Goal: Task Accomplishment & Management: Use online tool/utility

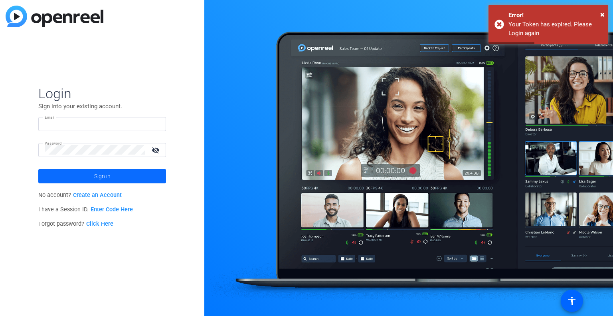
type input "[PERSON_NAME][EMAIL_ADDRESS][DOMAIN_NAME]"
click at [107, 176] on span "Sign in" at bounding box center [102, 176] width 16 height 20
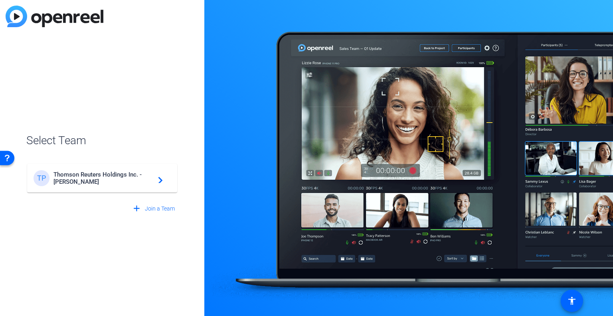
click at [119, 175] on span "Thomson Reuters Holdings Inc. - [PERSON_NAME]" at bounding box center [104, 178] width 100 height 14
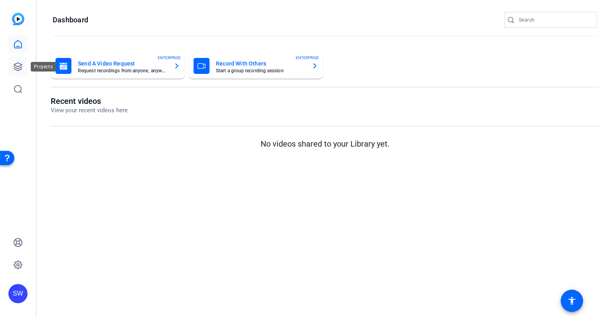
click at [22, 69] on icon at bounding box center [18, 67] width 10 height 10
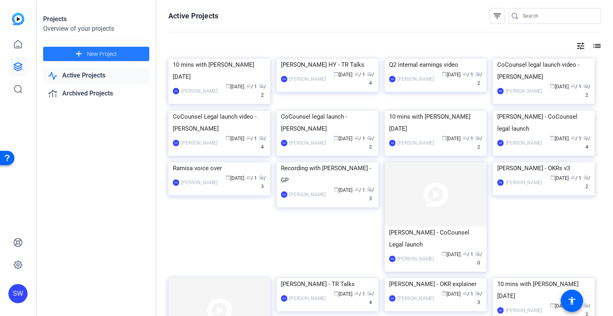
click at [80, 49] on mat-icon "add" at bounding box center [79, 54] width 10 height 10
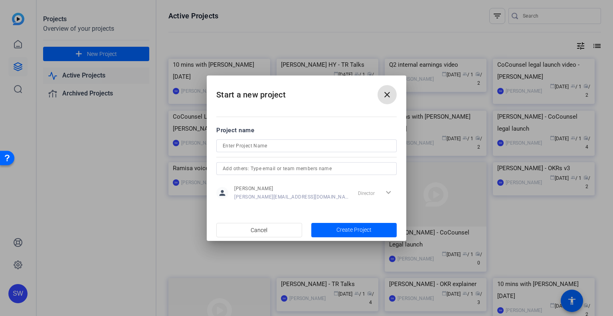
click at [230, 144] on input at bounding box center [307, 146] width 168 height 10
type input "Leading at TR - [PERSON_NAME]"
click at [352, 232] on span "Create Project" at bounding box center [354, 230] width 35 height 8
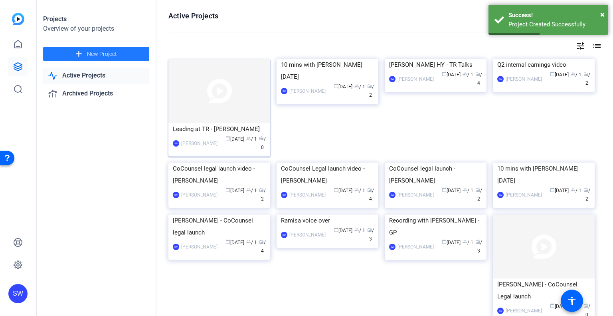
click at [198, 129] on div "Leading at TR - [PERSON_NAME]" at bounding box center [219, 129] width 93 height 12
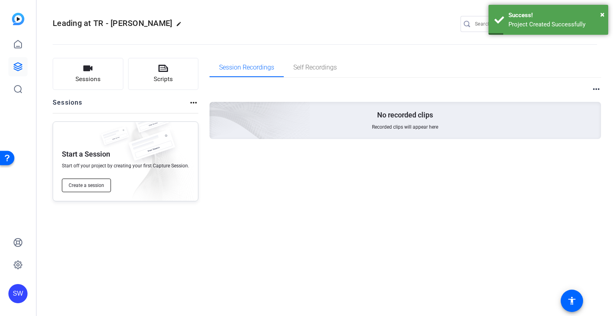
click at [90, 185] on span "Create a session" at bounding box center [87, 185] width 36 height 6
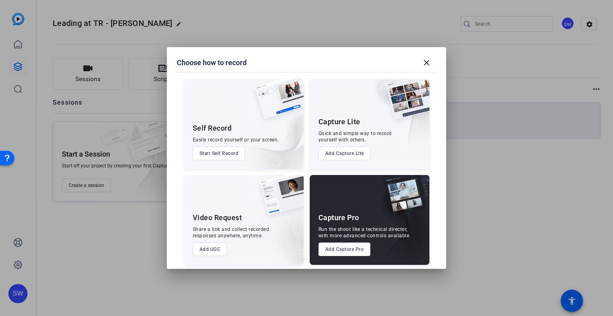
click at [336, 250] on button "Add Capture Pro" at bounding box center [345, 249] width 52 height 14
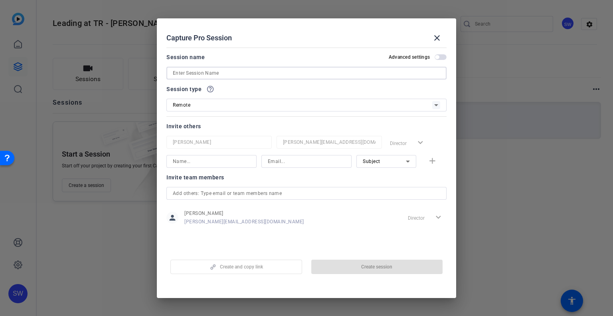
click at [233, 74] on input at bounding box center [307, 73] width 268 height 10
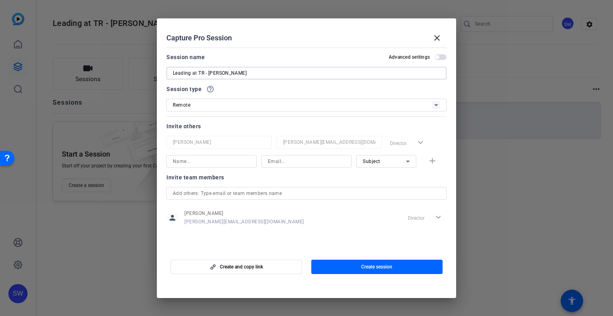
type input "Leading at TR - [PERSON_NAME]"
click at [404, 103] on div "Remote" at bounding box center [303, 105] width 260 height 10
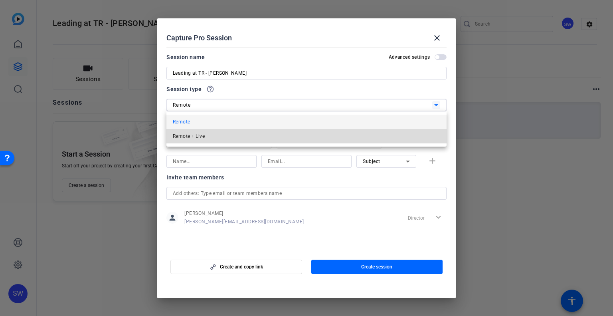
click at [282, 137] on mat-option "Remote + Live" at bounding box center [307, 136] width 280 height 14
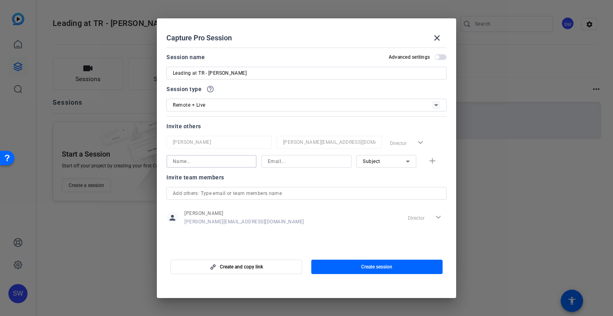
click at [247, 161] on input at bounding box center [211, 162] width 77 height 10
type input "[PERSON_NAME]"
click at [291, 161] on input at bounding box center [306, 162] width 77 height 10
paste input "[PERSON_NAME][EMAIL_ADDRESS][PERSON_NAME][DOMAIN_NAME]"
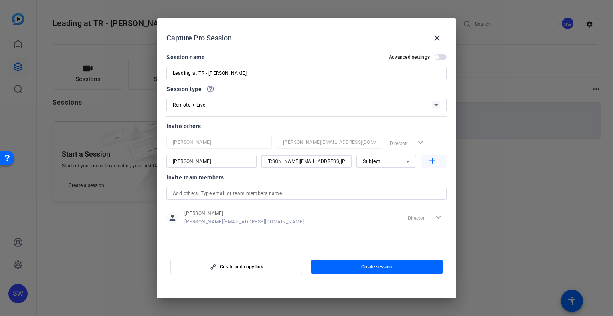
type input "[PERSON_NAME][EMAIL_ADDRESS][PERSON_NAME][DOMAIN_NAME]"
click at [436, 162] on mat-icon "add" at bounding box center [433, 161] width 10 height 10
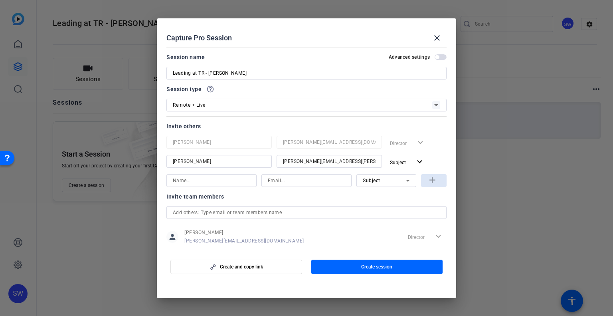
scroll to position [0, 0]
click at [189, 183] on input at bounding box center [211, 181] width 77 height 10
type input "[PERSON_NAME]"
click at [283, 179] on input at bounding box center [306, 181] width 77 height 10
paste input "[PERSON_NAME][EMAIL_ADDRESS][PERSON_NAME][DOMAIN_NAME]"
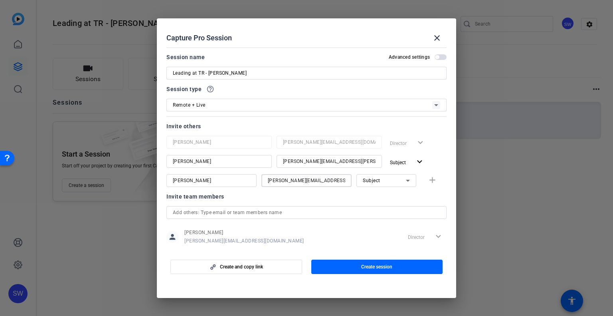
scroll to position [0, 10]
type input "[PERSON_NAME][EMAIL_ADDRESS][PERSON_NAME][DOMAIN_NAME]"
click at [439, 57] on span "button" at bounding box center [441, 57] width 12 height 6
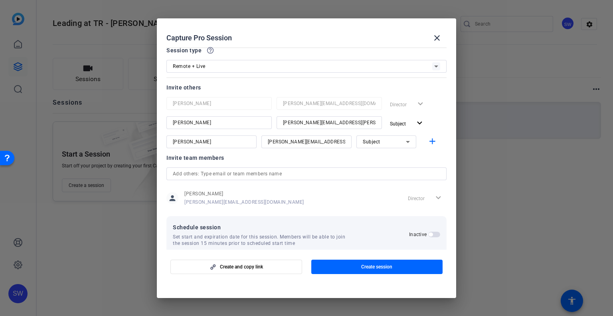
scroll to position [50, 0]
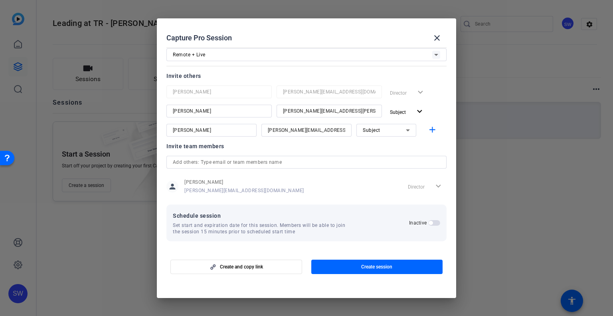
click at [429, 222] on span "button" at bounding box center [435, 223] width 12 height 6
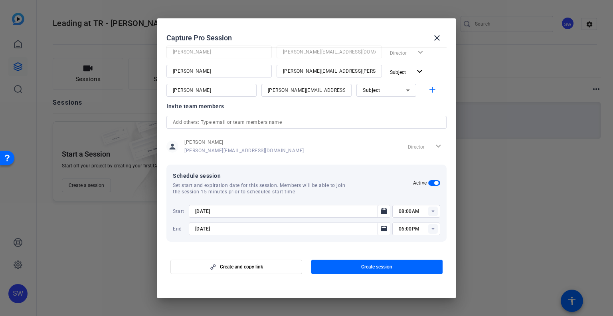
scroll to position [91, 0]
click at [383, 210] on mat-icon "Open calendar" at bounding box center [384, 211] width 10 height 10
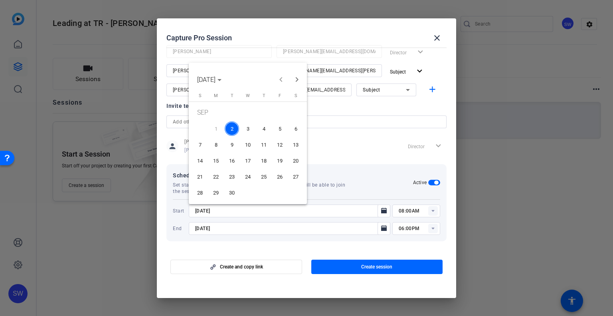
click at [249, 131] on span "3" at bounding box center [248, 128] width 14 height 14
type input "[DATE]"
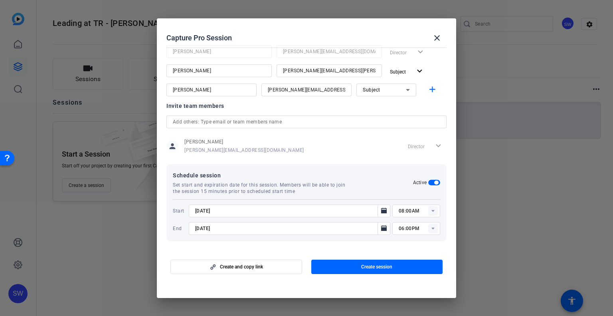
click at [316, 293] on openreel-create-edit-capture-pro-session "Capture Pro Session close Session name Advanced settings Leading at TR - [PERSO…" at bounding box center [307, 158] width 300 height 280
click at [433, 211] on rect at bounding box center [434, 211] width 10 height 10
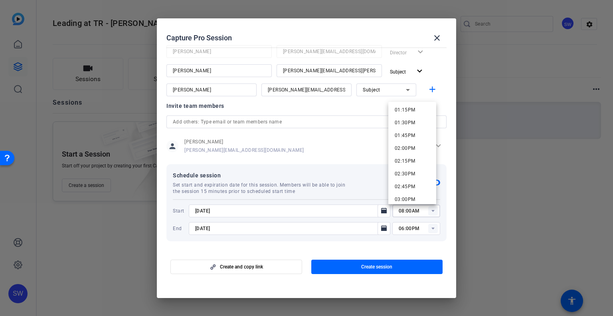
scroll to position [719, 0]
click at [407, 159] on span "03:00PM" at bounding box center [405, 160] width 21 height 6
type input "03:00PM"
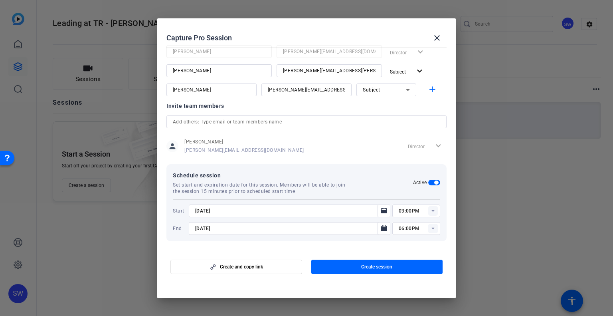
click at [429, 230] on rect at bounding box center [434, 229] width 10 height 10
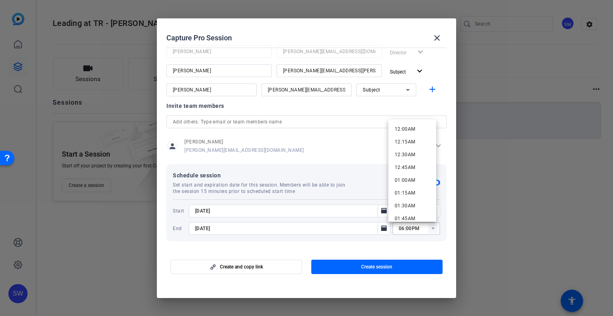
click at [429, 230] on rect at bounding box center [434, 229] width 10 height 10
click at [371, 254] on div "Create and copy link Create session" at bounding box center [307, 264] width 280 height 20
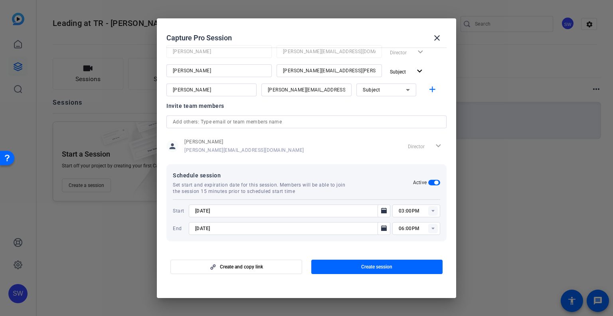
click at [410, 88] on div "Subject" at bounding box center [387, 89] width 60 height 13
click at [376, 118] on span "Watcher" at bounding box center [368, 118] width 19 height 10
click at [396, 89] on div "Watcher" at bounding box center [384, 90] width 43 height 10
click at [381, 105] on span "Collaborator" at bounding box center [373, 106] width 29 height 10
click at [356, 269] on span "button" at bounding box center [378, 266] width 132 height 19
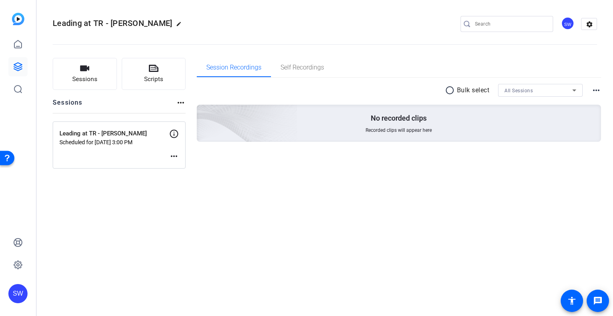
click at [175, 154] on mat-icon "more_horiz" at bounding box center [174, 156] width 10 height 10
click at [189, 167] on span "Edit Session" at bounding box center [194, 168] width 36 height 10
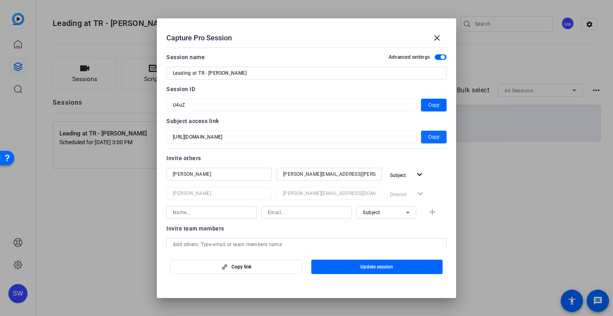
click at [429, 135] on span "Copy" at bounding box center [434, 137] width 11 height 10
